Goal: Go to known website: Go to known website

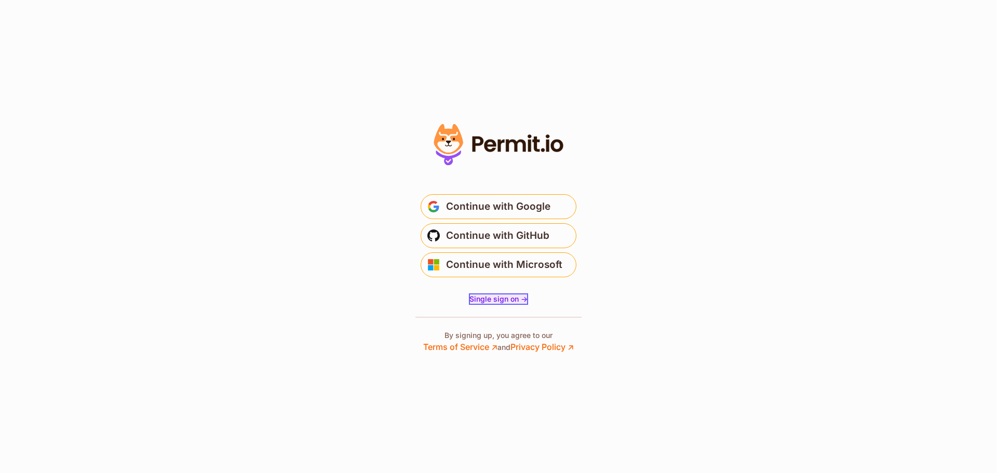
click at [501, 300] on span "Single sign on ->" at bounding box center [498, 298] width 58 height 9
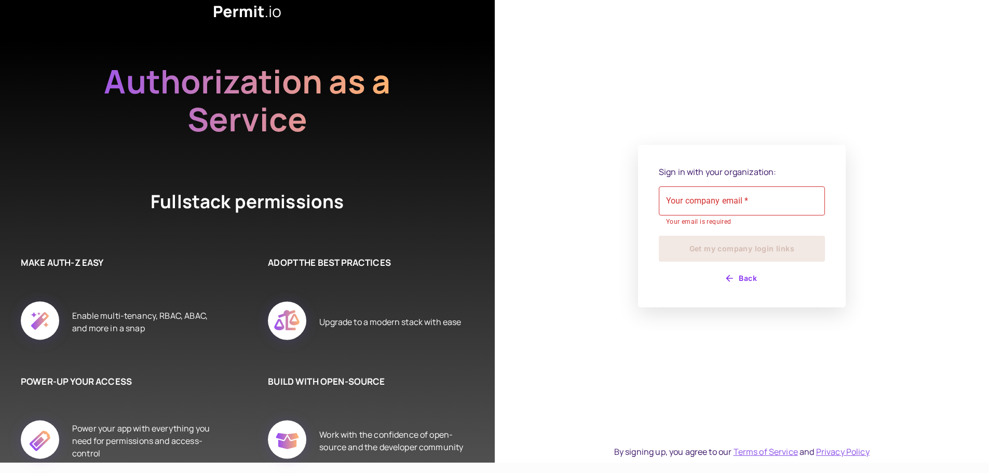
scroll to position [4, 0]
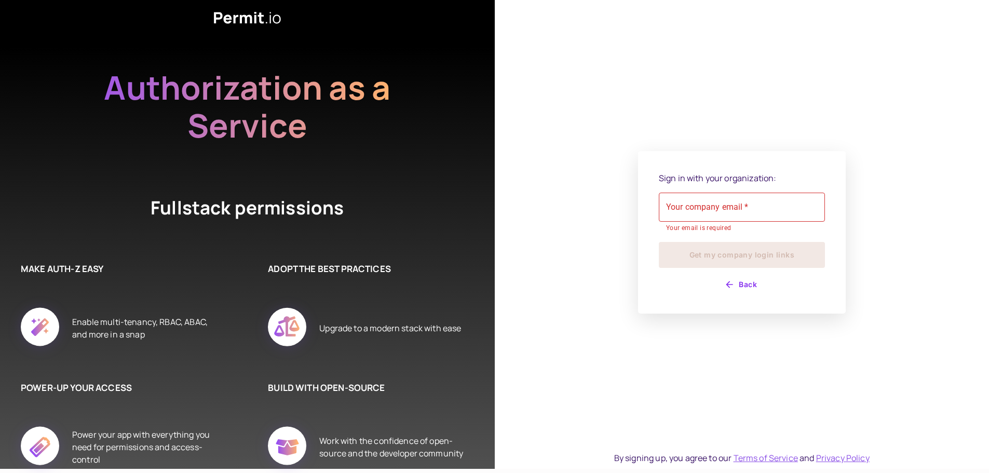
click at [309, 441] on icon at bounding box center [287, 447] width 64 height 64
drag, startPoint x: 294, startPoint y: 13, endPoint x: 198, endPoint y: 8, distance: 96.2
click at [198, 8] on div "Authorization as a Service Fullstack permissions MAKE AUTH-Z EASY Enable multi-…" at bounding box center [247, 232] width 495 height 473
